Goal: Transaction & Acquisition: Purchase product/service

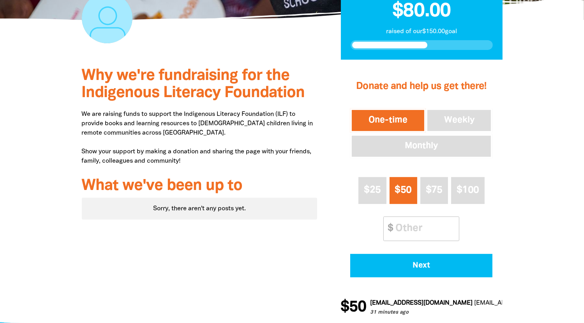
scroll to position [234, 0]
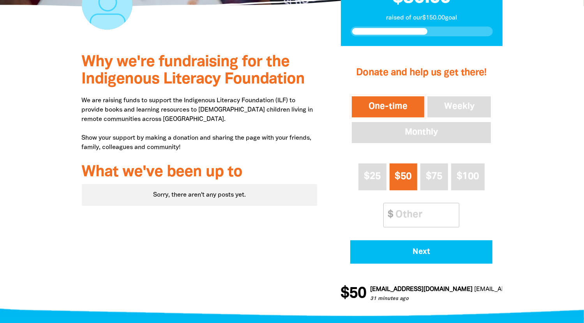
click at [387, 103] on button "One-time" at bounding box center [388, 107] width 76 height 24
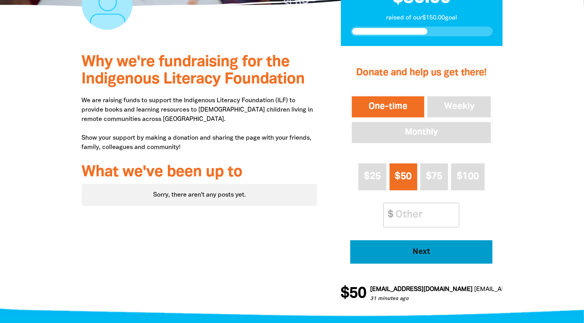
click at [420, 255] on span "Next" at bounding box center [421, 252] width 121 height 8
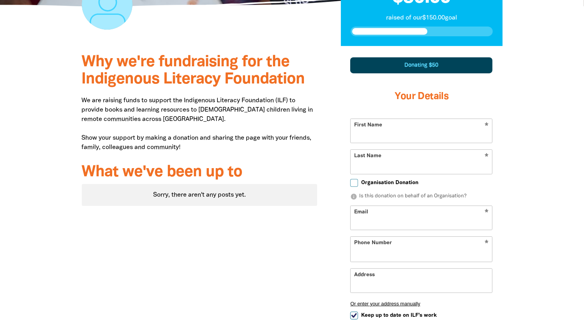
scroll to position [272, 0]
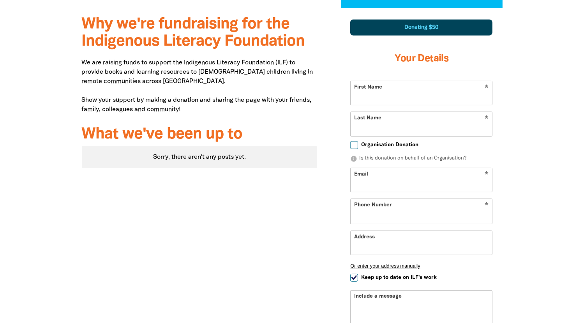
select select "AU"
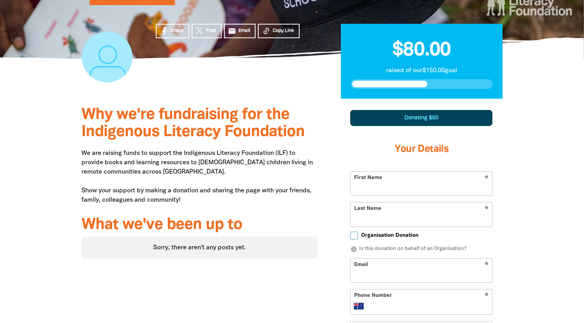
scroll to position [195, 0]
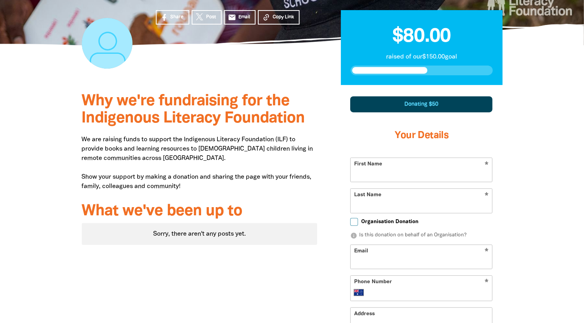
click at [360, 172] on input "First Name" at bounding box center [421, 170] width 141 height 24
type input "[PERSON_NAME]"
type input "[EMAIL_ADDRESS][DOMAIN_NAME]"
type input "[STREET_ADDRESS]"
click at [372, 203] on input "Last Name" at bounding box center [421, 201] width 141 height 24
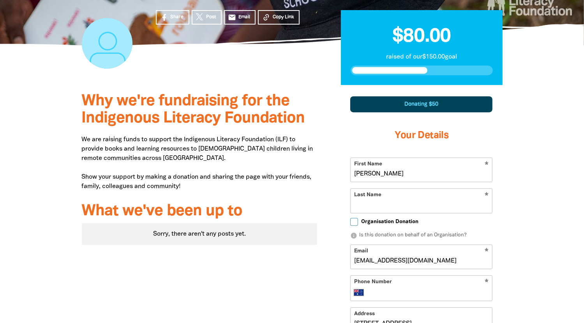
type input "[GEOGRAPHIC_DATA]"
type input "[PHONE_NUMBER]"
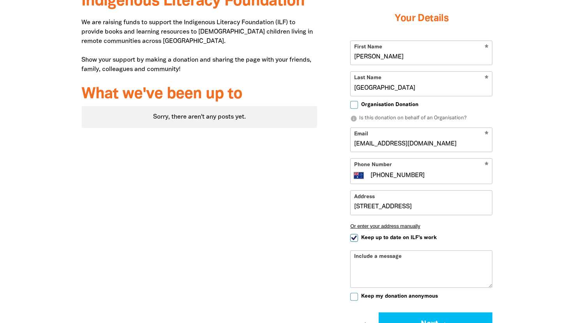
scroll to position [351, 0]
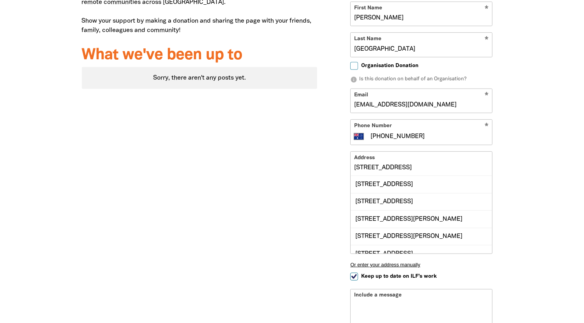
click at [241, 210] on div "Why we're fundraising for the Indigenous Literacy Foundation We are raising fun…" at bounding box center [199, 176] width 259 height 495
click at [570, 215] on div at bounding box center [292, 176] width 584 height 495
click at [124, 135] on div "Why we're fundraising for the Indigenous Literacy Foundation We are raising fun…" at bounding box center [199, 176] width 259 height 495
click at [545, 159] on div at bounding box center [292, 176] width 584 height 495
click at [411, 169] on input "[STREET_ADDRESS]" at bounding box center [421, 164] width 141 height 24
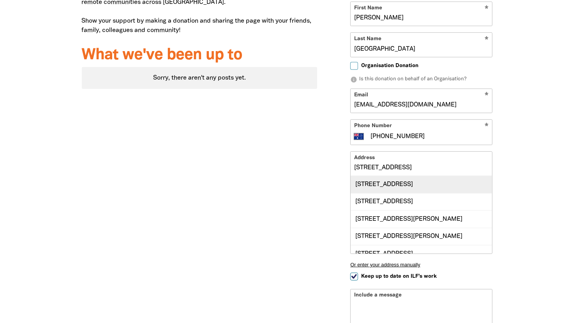
click at [364, 180] on div "[STREET_ADDRESS]" at bounding box center [421, 184] width 141 height 17
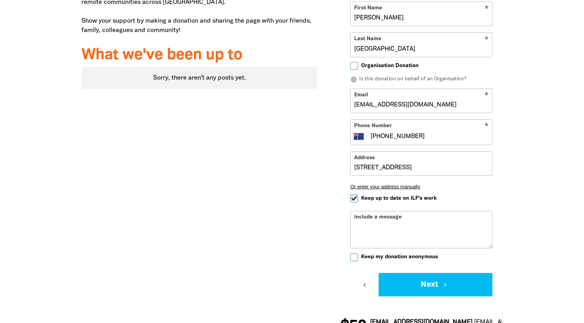
type input "[STREET_ADDRESS]"
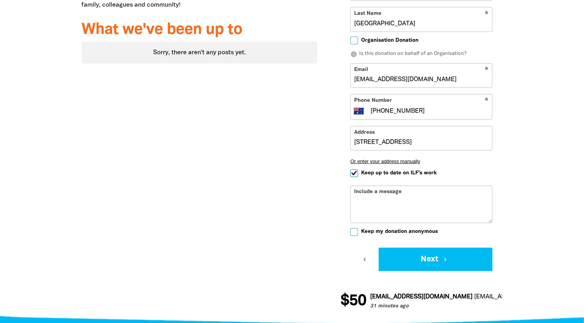
scroll to position [390, 0]
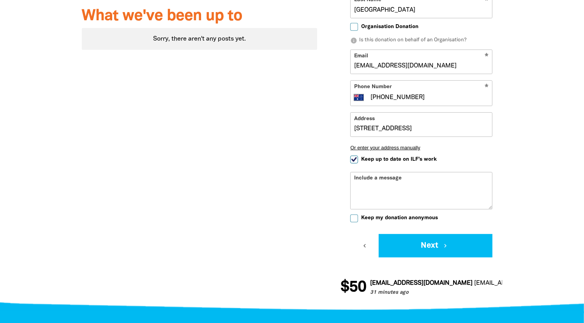
click at [354, 158] on input "Keep up to date on ILF's work" at bounding box center [354, 159] width 8 height 8
checkbox input "false"
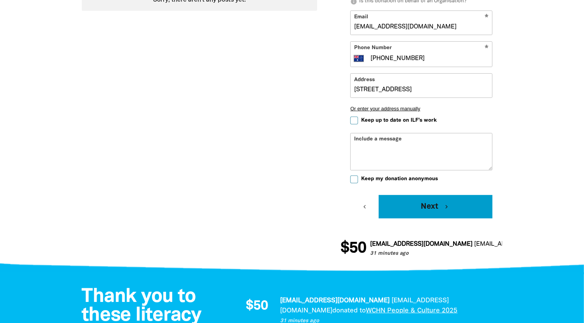
click at [434, 205] on button "Next chevron_right" at bounding box center [436, 206] width 114 height 23
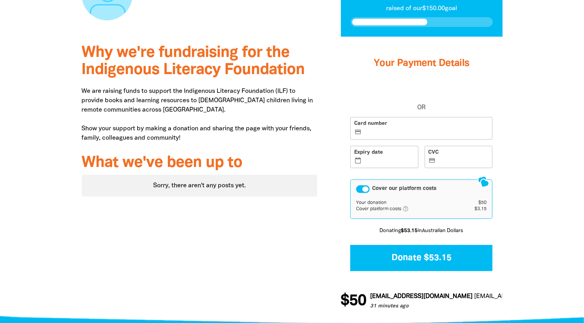
scroll to position [201, 0]
